Goal: Navigation & Orientation: Find specific page/section

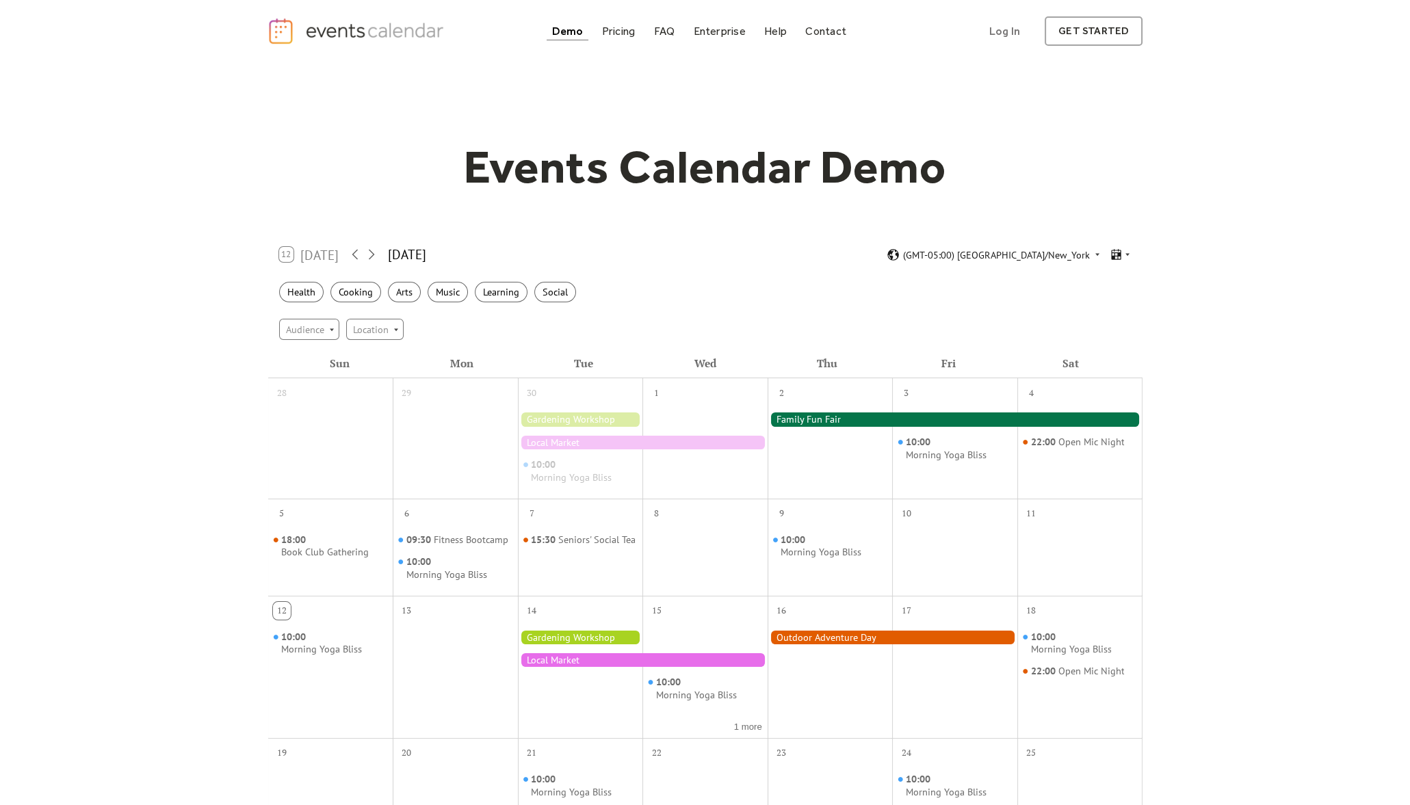
click at [1118, 267] on div "12 Today October 2025 (GMT-05:00) America/New_York" at bounding box center [705, 255] width 874 height 36
click at [1118, 257] on icon at bounding box center [1115, 254] width 13 height 13
click at [1112, 359] on div "Map" at bounding box center [1096, 353] width 70 height 21
